Goal: Task Accomplishment & Management: Manage account settings

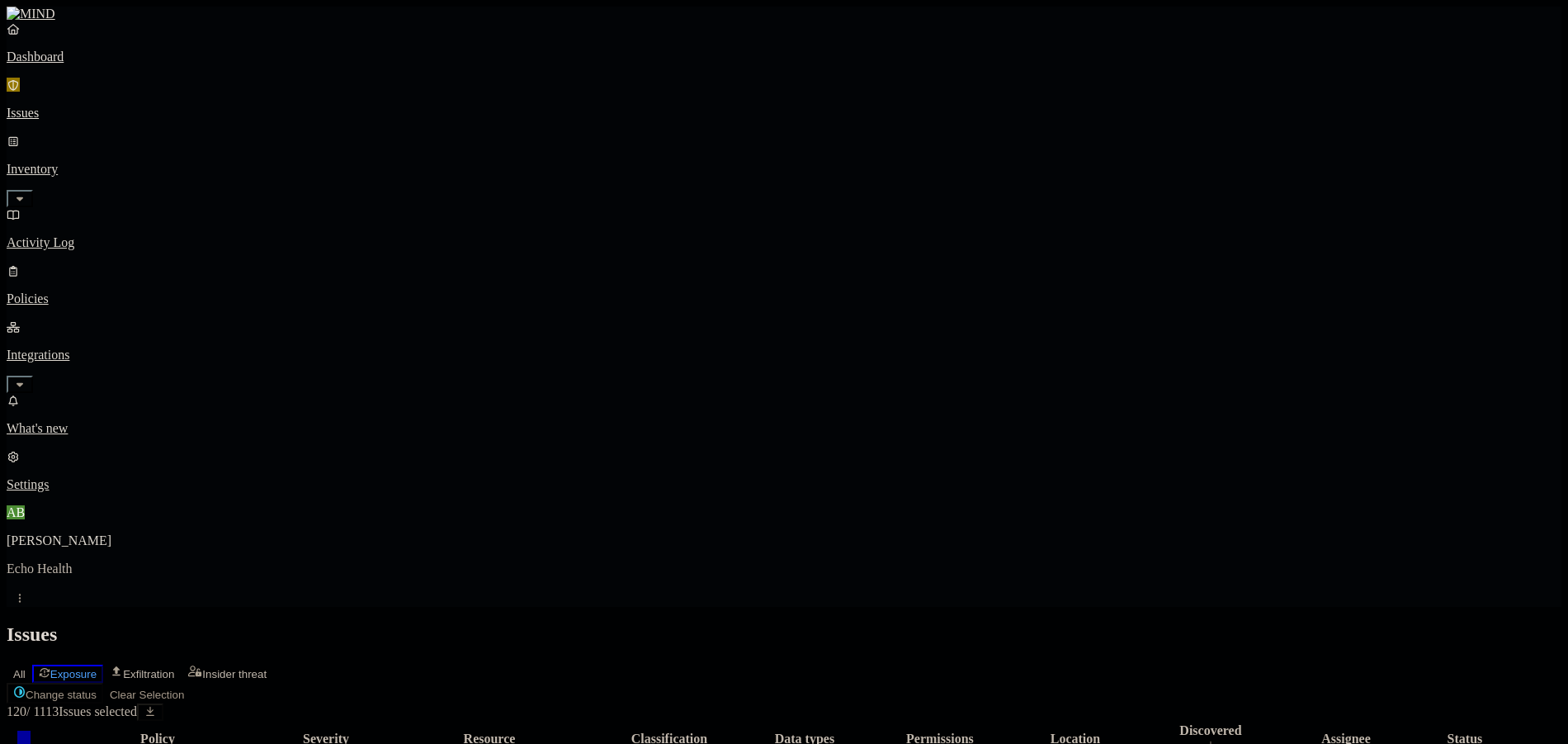
click at [90, 64] on p "Dashboard" at bounding box center [784, 56] width 1555 height 15
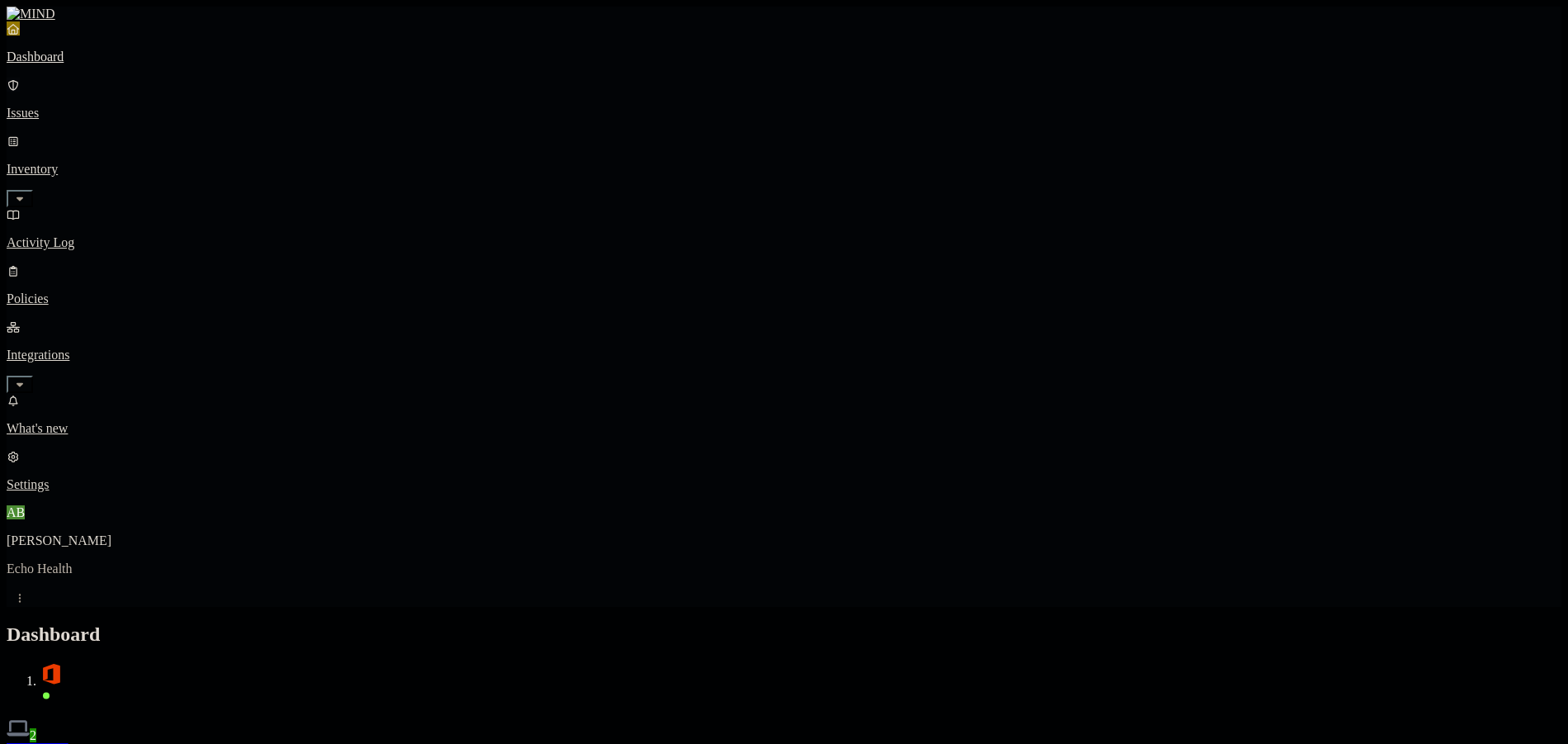
click at [77, 110] on p "Issues" at bounding box center [784, 112] width 1555 height 15
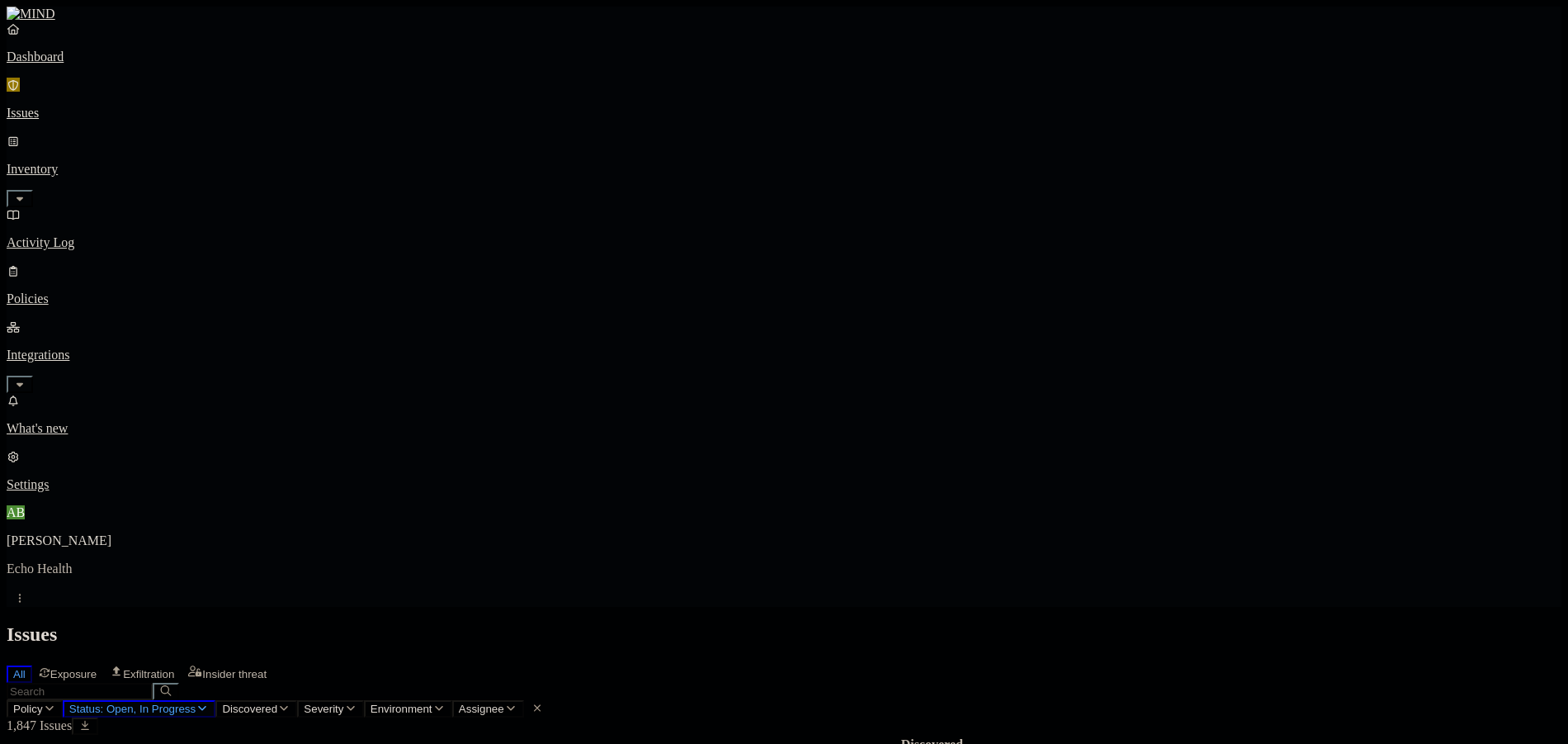
click at [217, 700] on button "Status: Open, In Progress" at bounding box center [140, 709] width 154 height 18
click at [56, 703] on icon "button" at bounding box center [49, 708] width 13 height 11
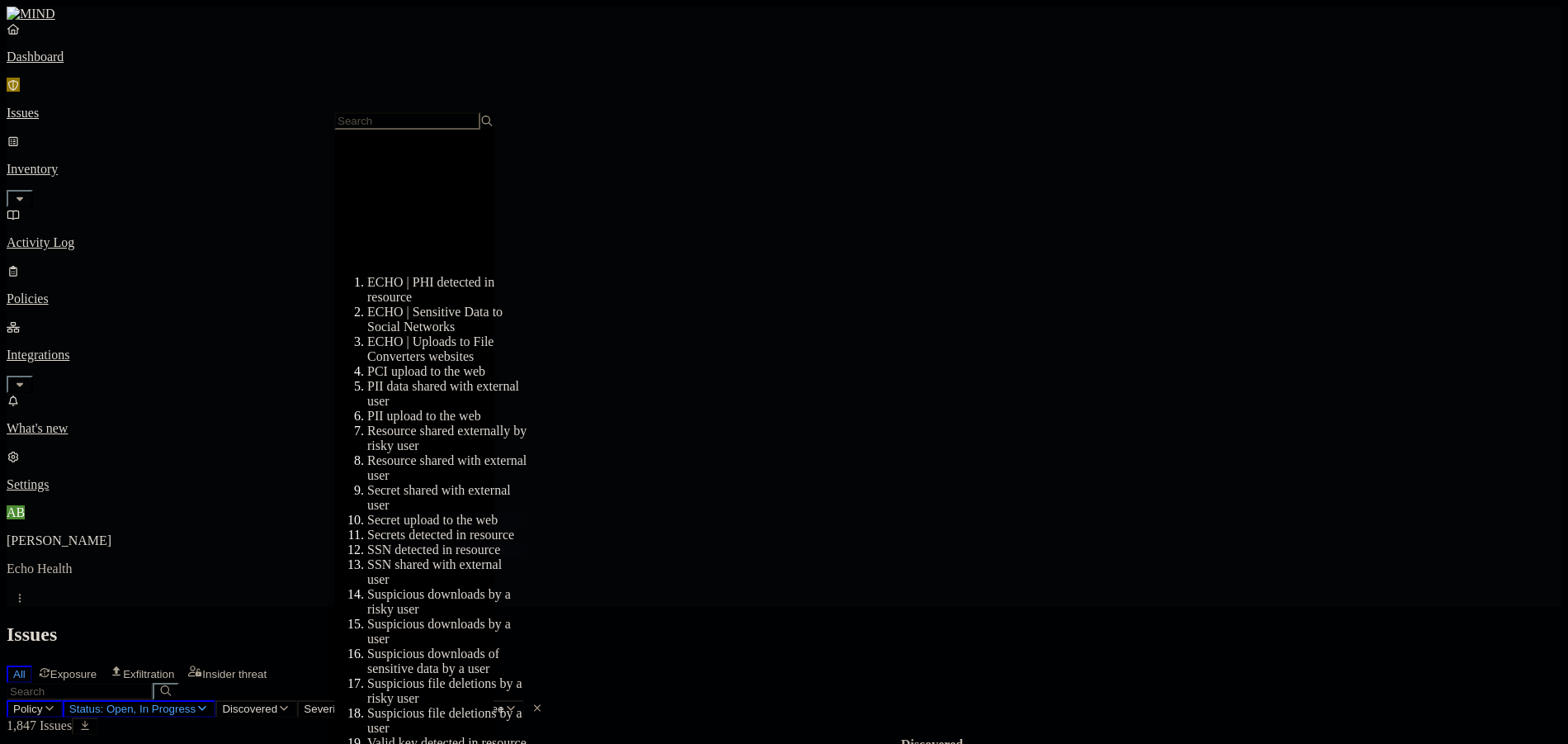
scroll to position [271, 0]
click at [454, 527] on div "Secrets detected in resource" at bounding box center [447, 534] width 159 height 15
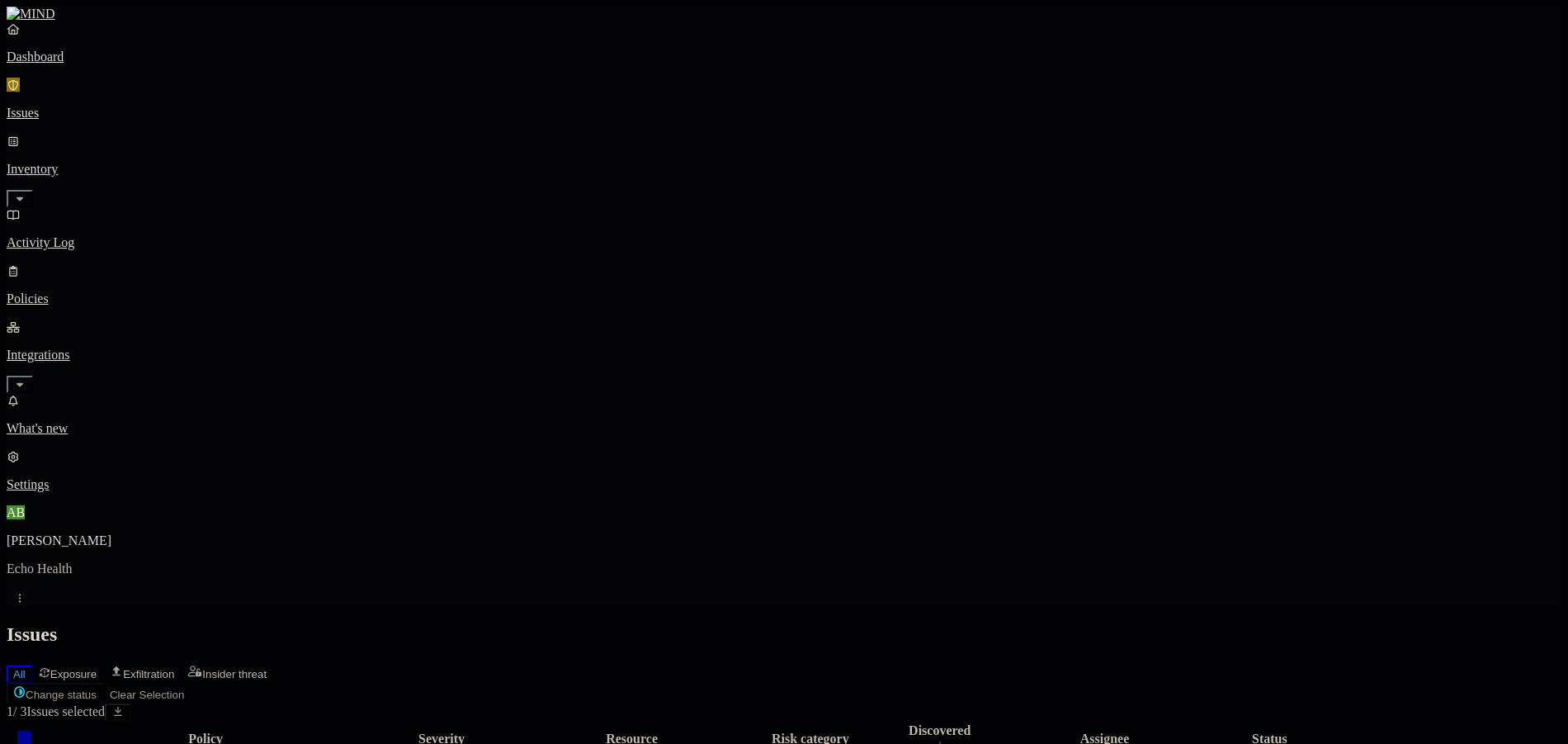
click at [271, 96] on html "Dashboard Issues Inventory Activity Log Policies Integrations What's new 4 Sett…" at bounding box center [784, 452] width 1568 height 904
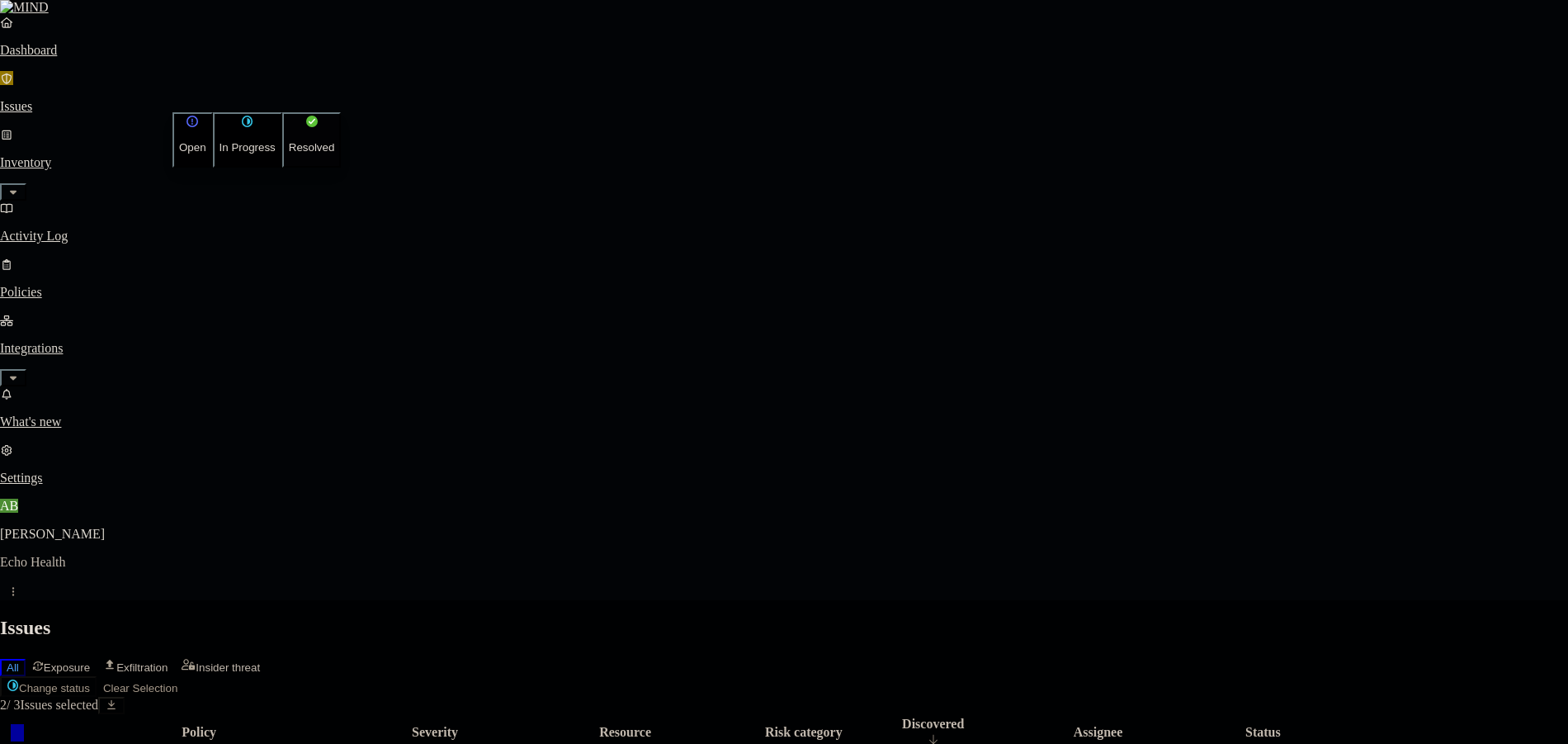
click at [282, 167] on button "Resolved" at bounding box center [312, 140] width 59 height 55
select select "False Positive"
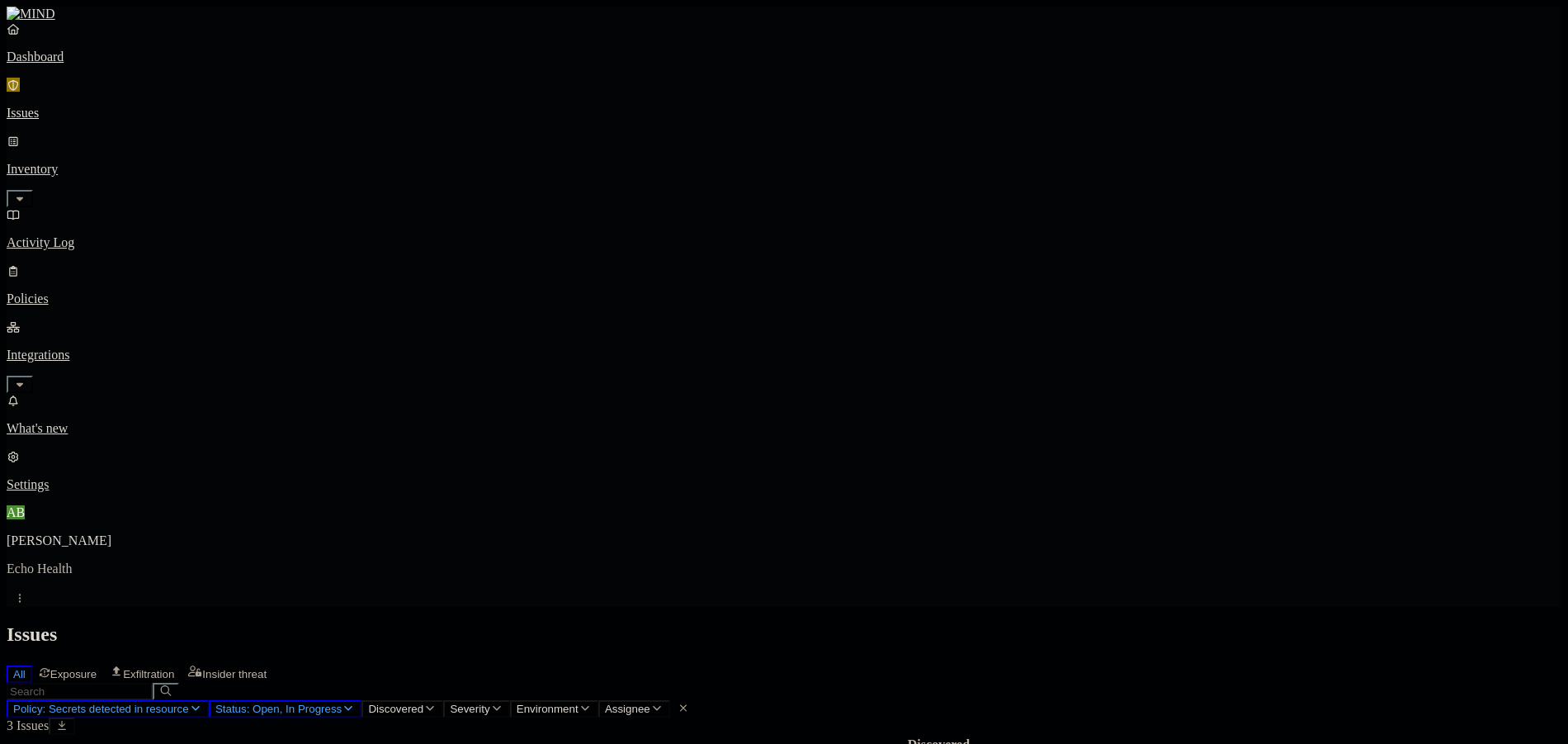
click at [99, 106] on p "Issues" at bounding box center [784, 112] width 1555 height 15
drag, startPoint x: 160, startPoint y: 227, endPoint x: 93, endPoint y: 256, distance: 73.0
click at [27, 379] on icon "button" at bounding box center [19, 384] width 13 height 11
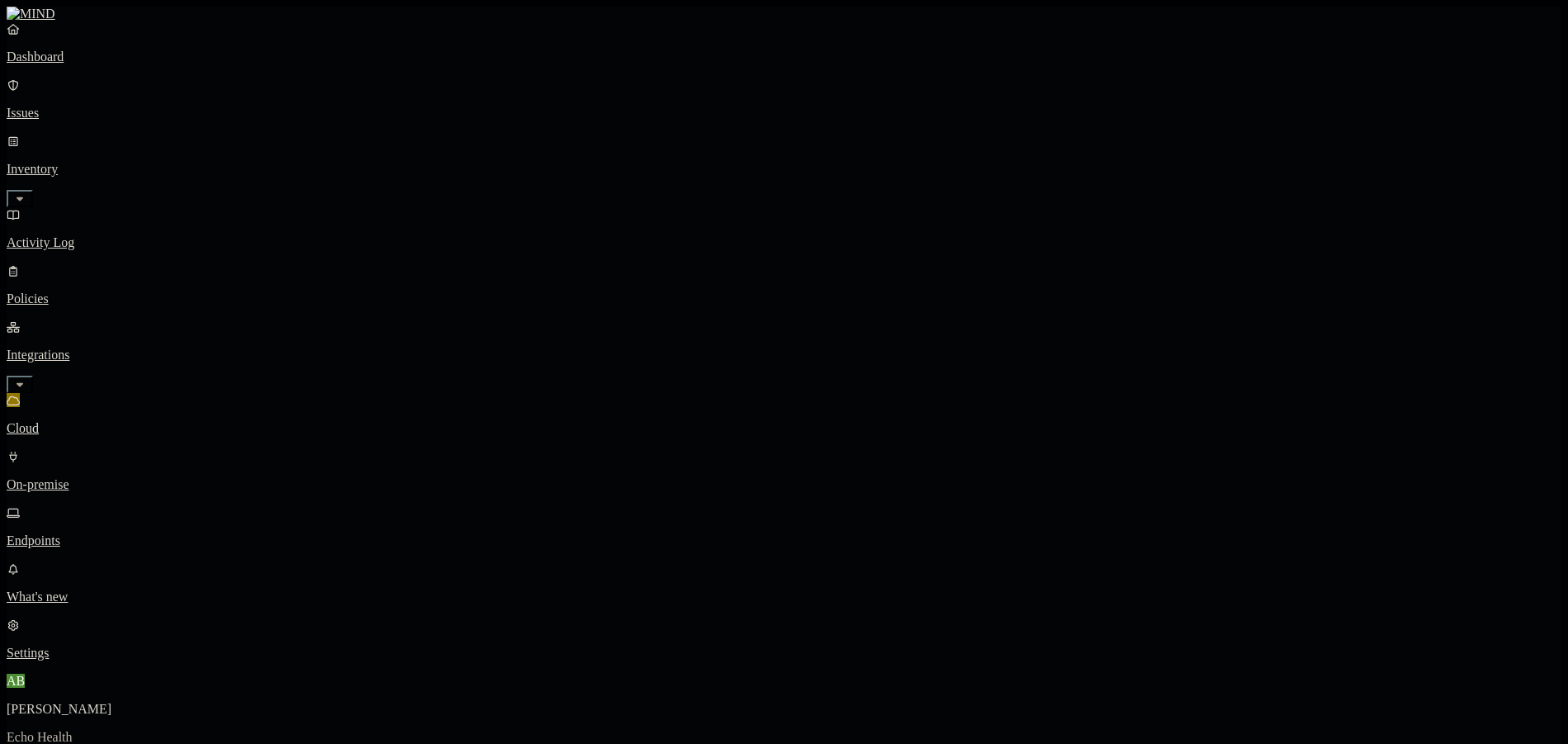
click at [92, 533] on p "Endpoints" at bounding box center [784, 540] width 1555 height 15
